Goal: Task Accomplishment & Management: Use online tool/utility

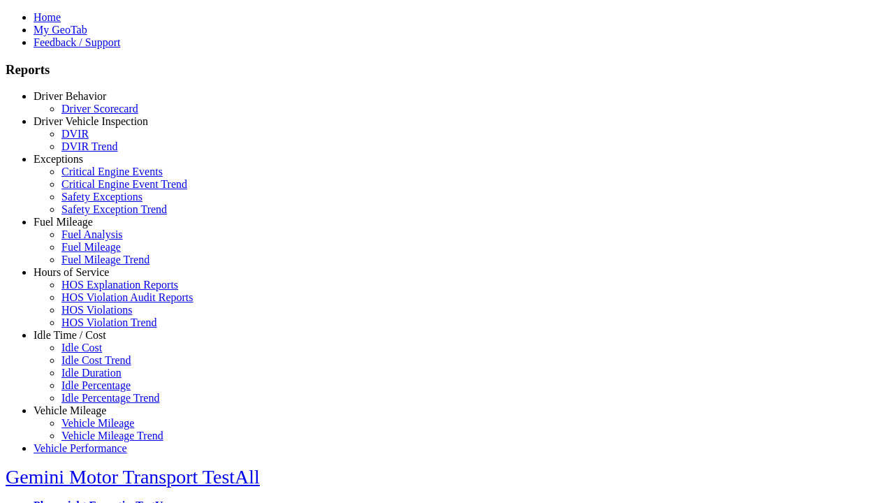
click at [80, 228] on link "Fuel Mileage" at bounding box center [63, 222] width 59 height 12
click at [91, 265] on link "Fuel Mileage Trend" at bounding box center [105, 259] width 88 height 12
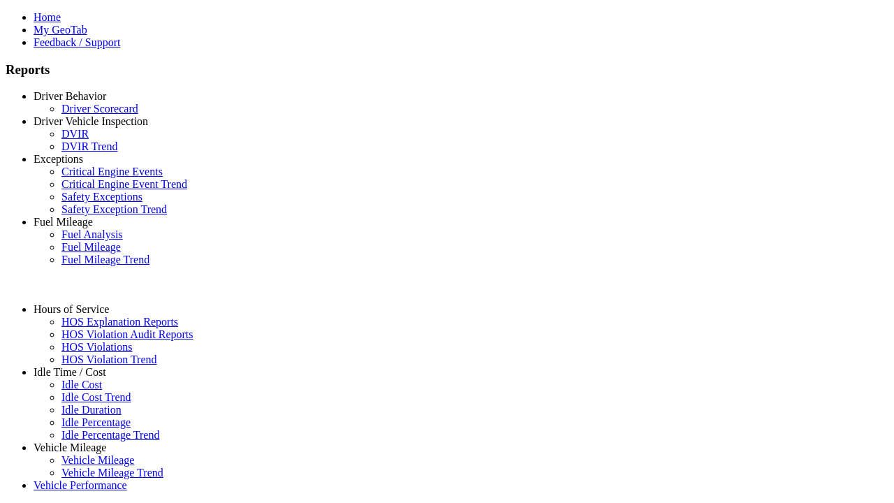
select select "**********"
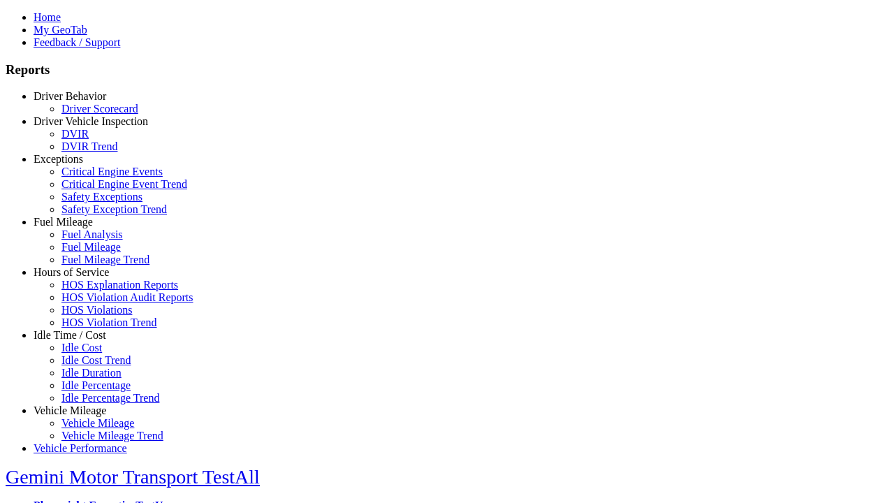
type input "**********"
